Goal: Navigation & Orientation: Go to known website

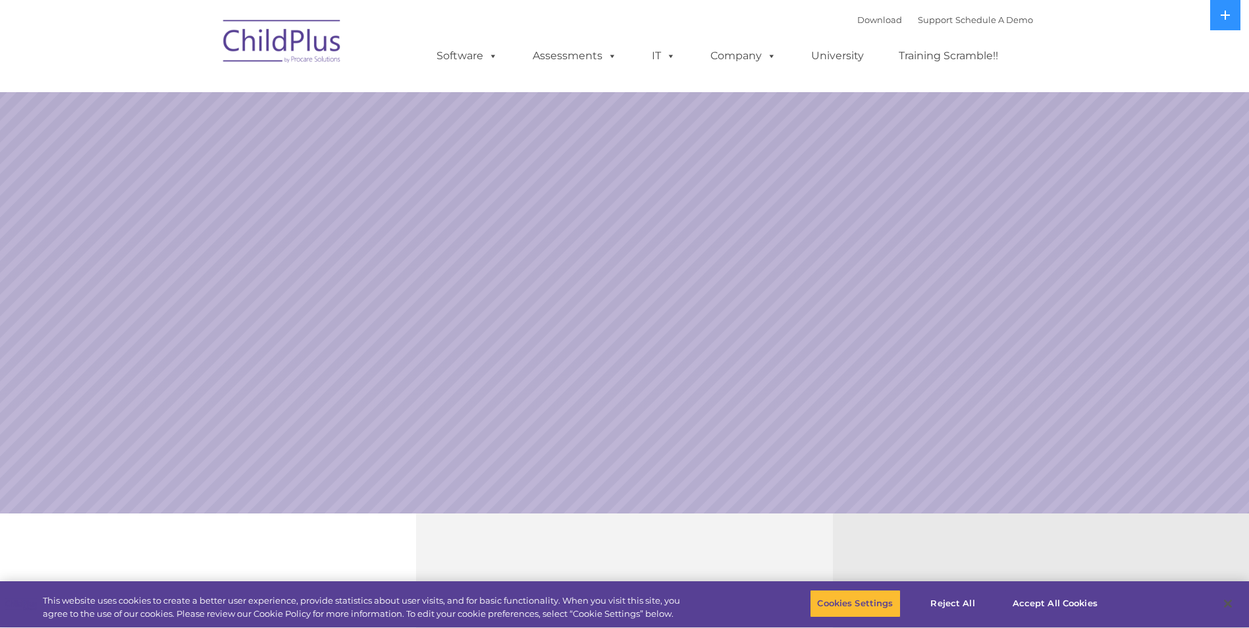
select select "MEDIUM"
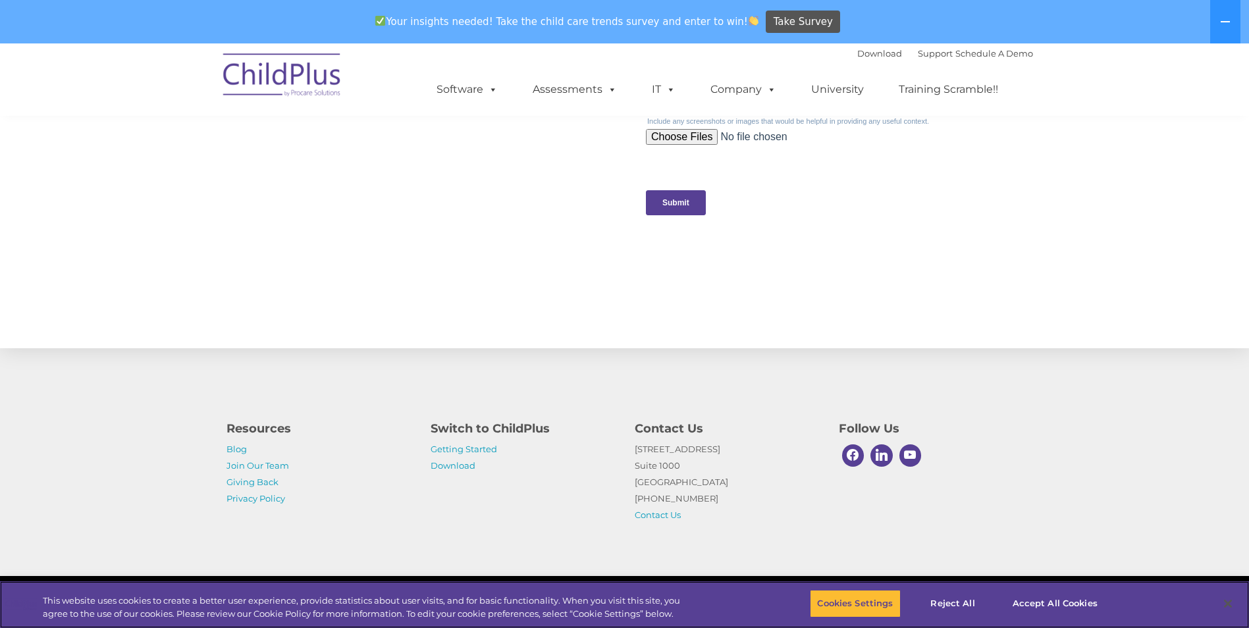
scroll to position [1296, 0]
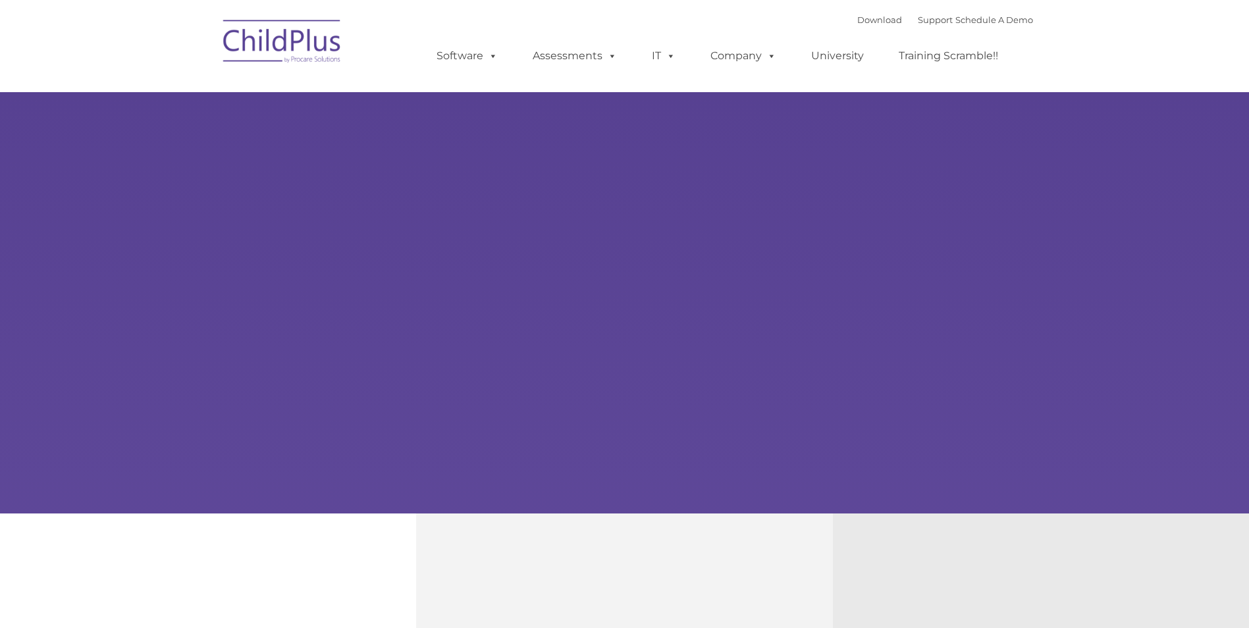
type input ""
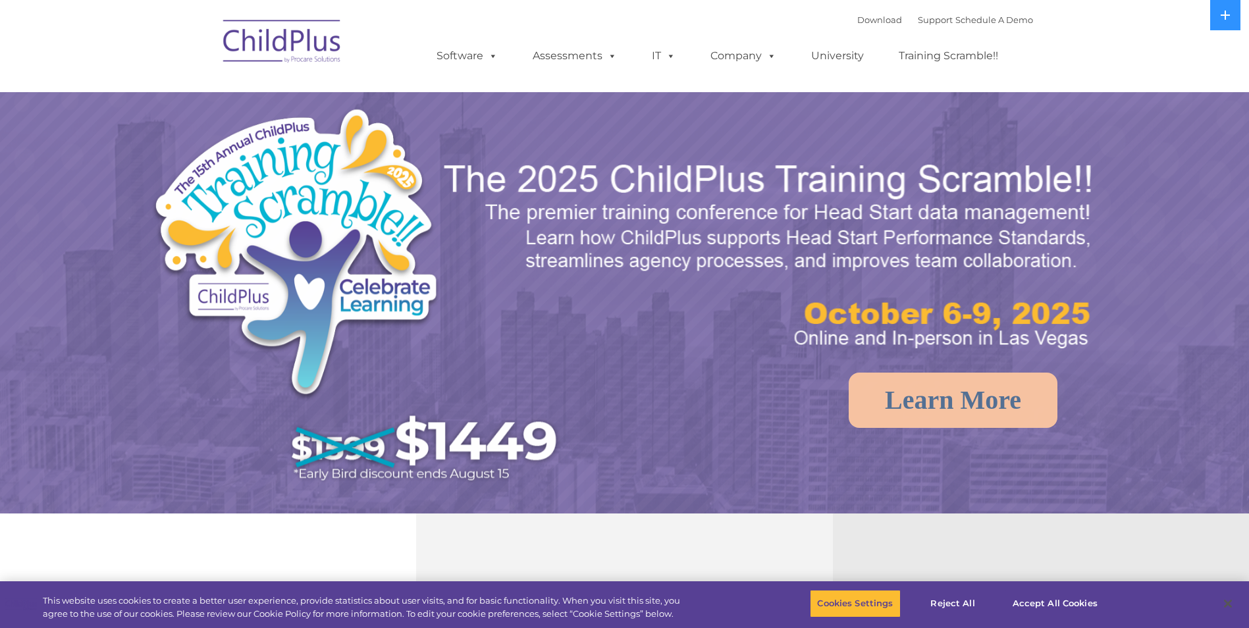
select select "MEDIUM"
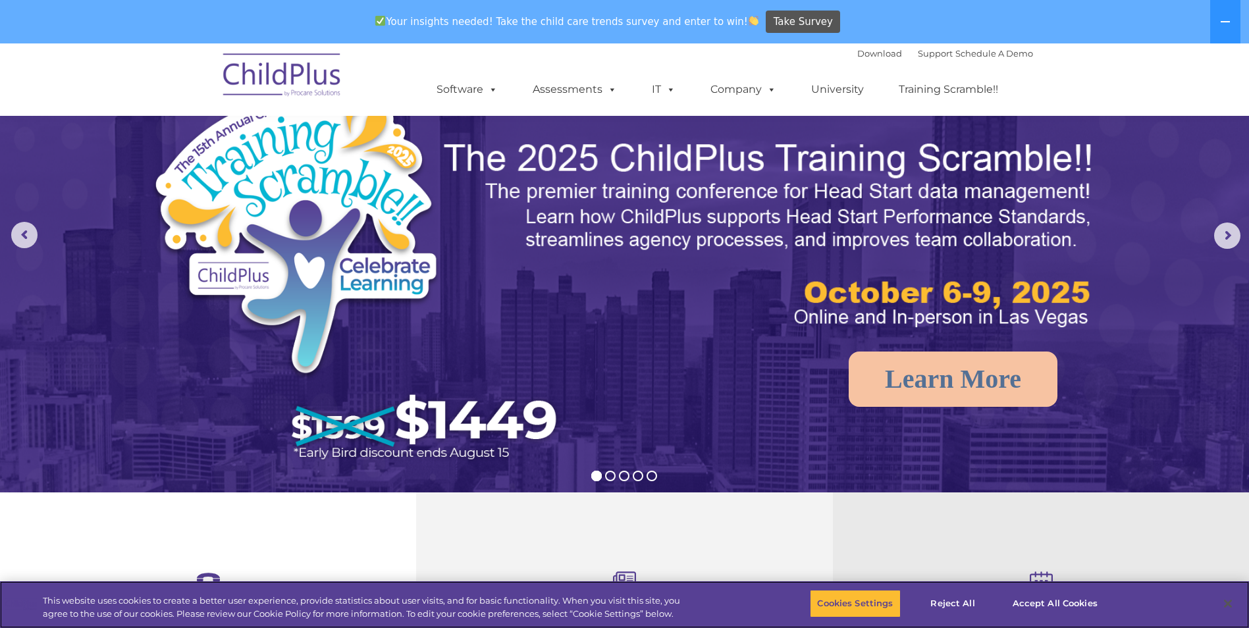
scroll to position [66, 0]
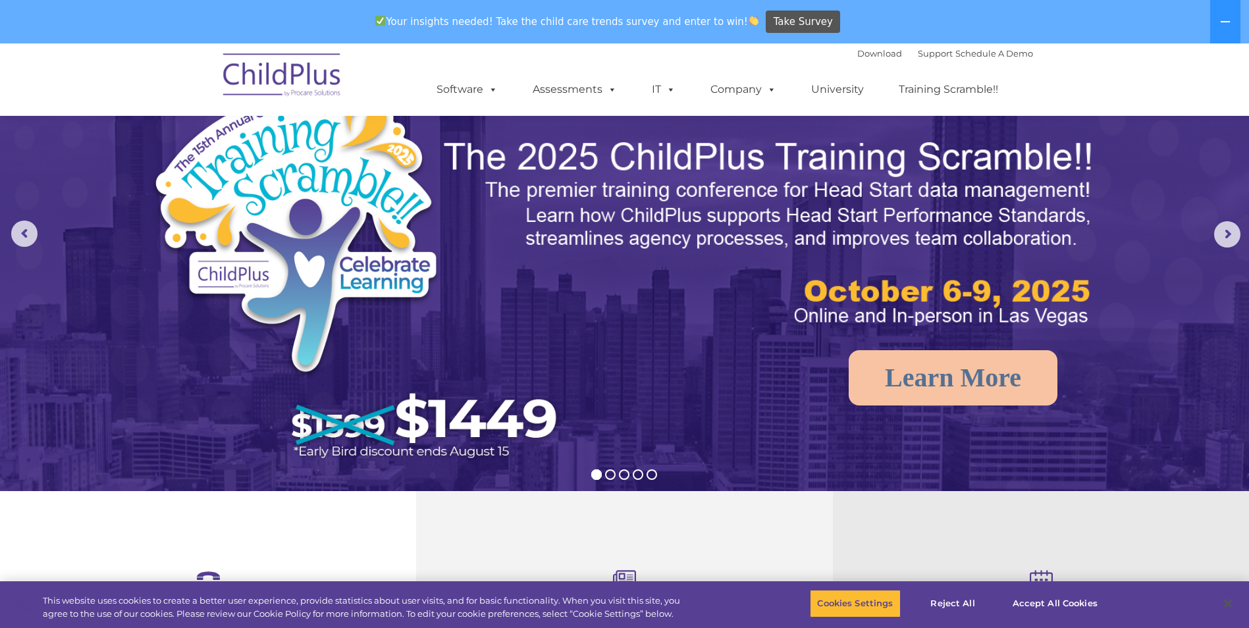
click at [275, 75] on img at bounding box center [283, 77] width 132 height 66
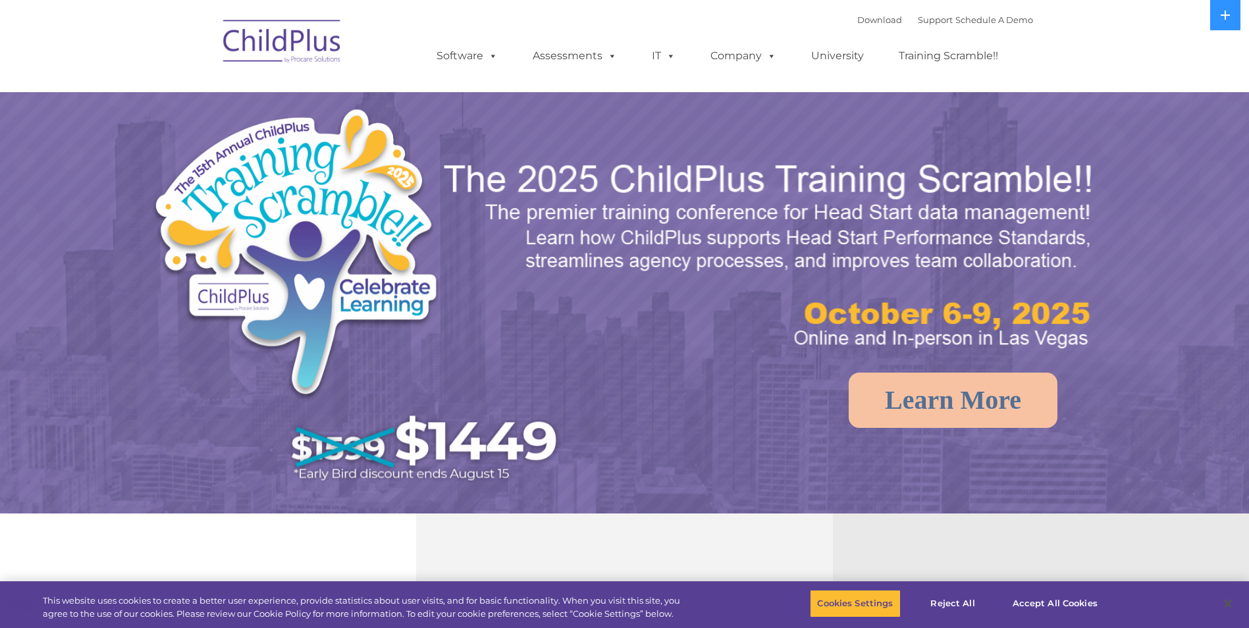
select select "MEDIUM"
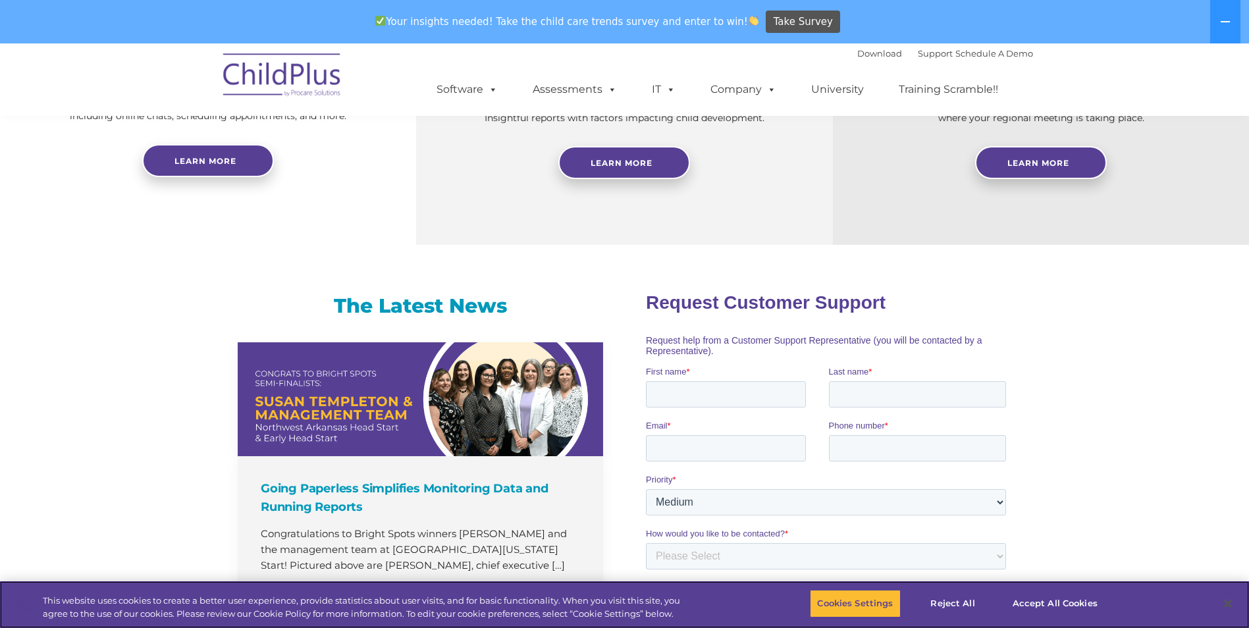
scroll to position [635, 0]
